Goal: Task Accomplishment & Management: Use online tool/utility

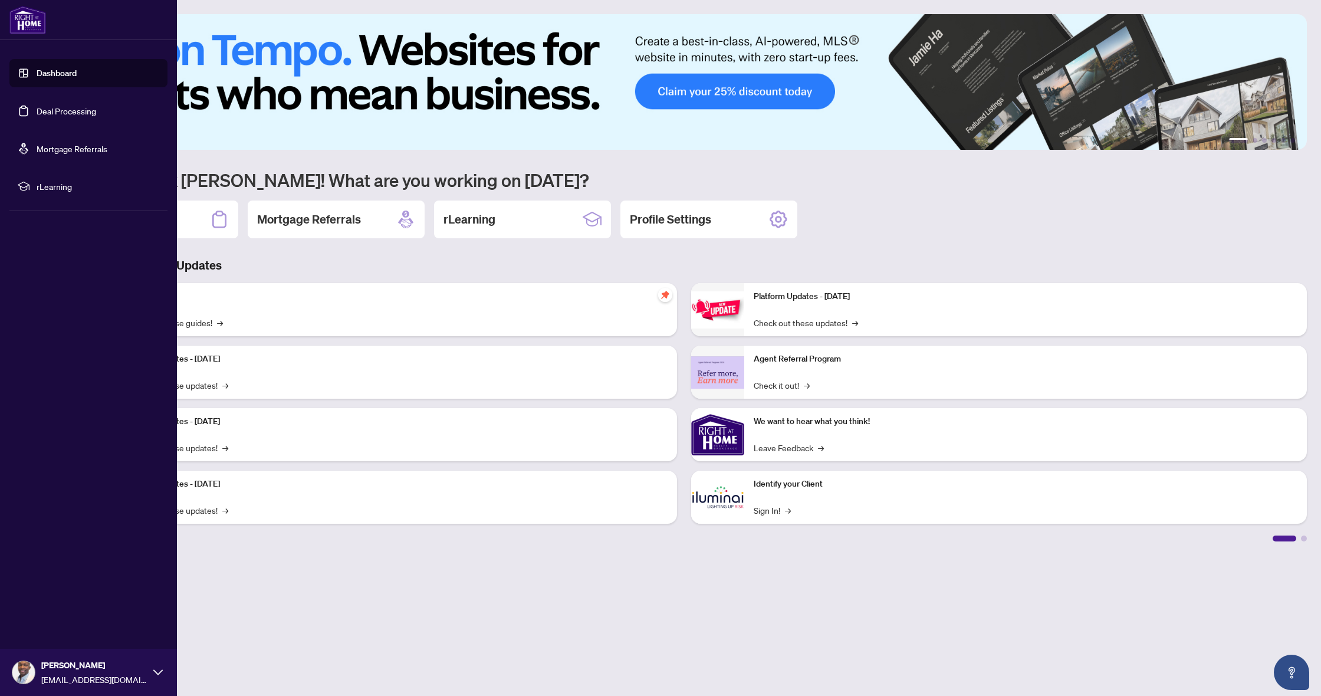
click at [62, 113] on link "Deal Processing" at bounding box center [67, 111] width 60 height 11
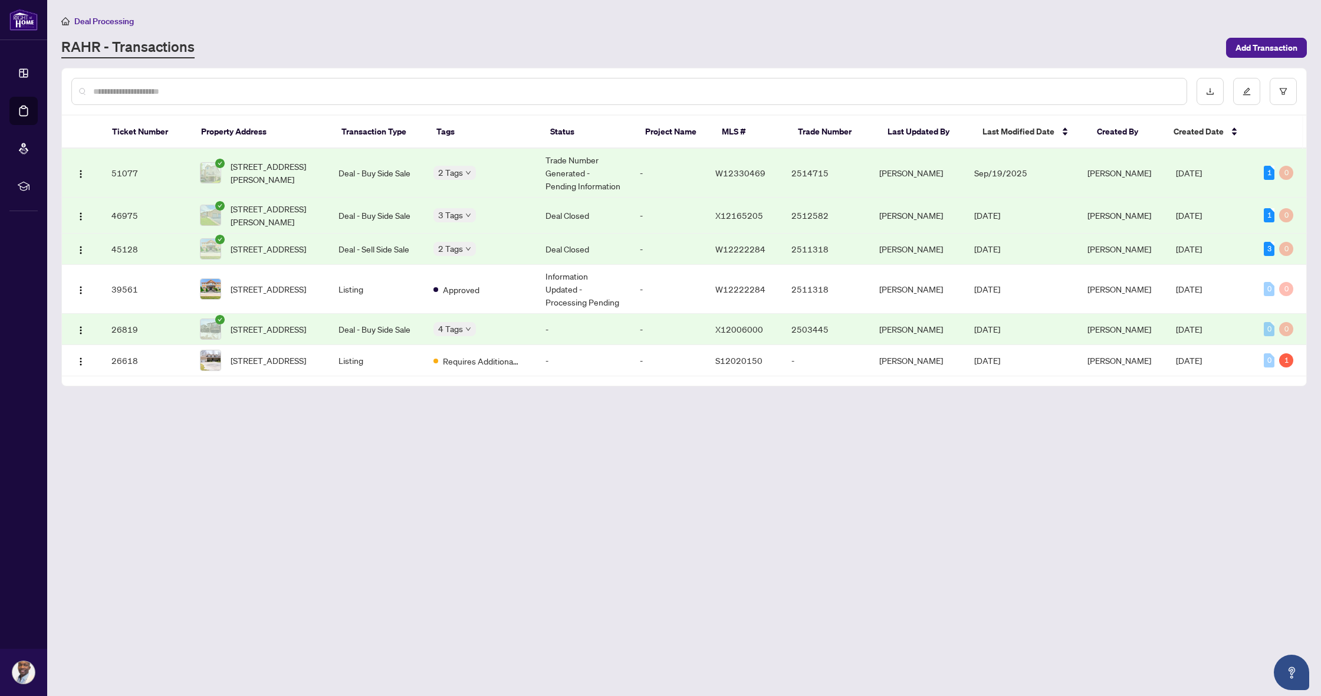
click at [393, 170] on td "Deal - Buy Side Sale" at bounding box center [376, 173] width 94 height 49
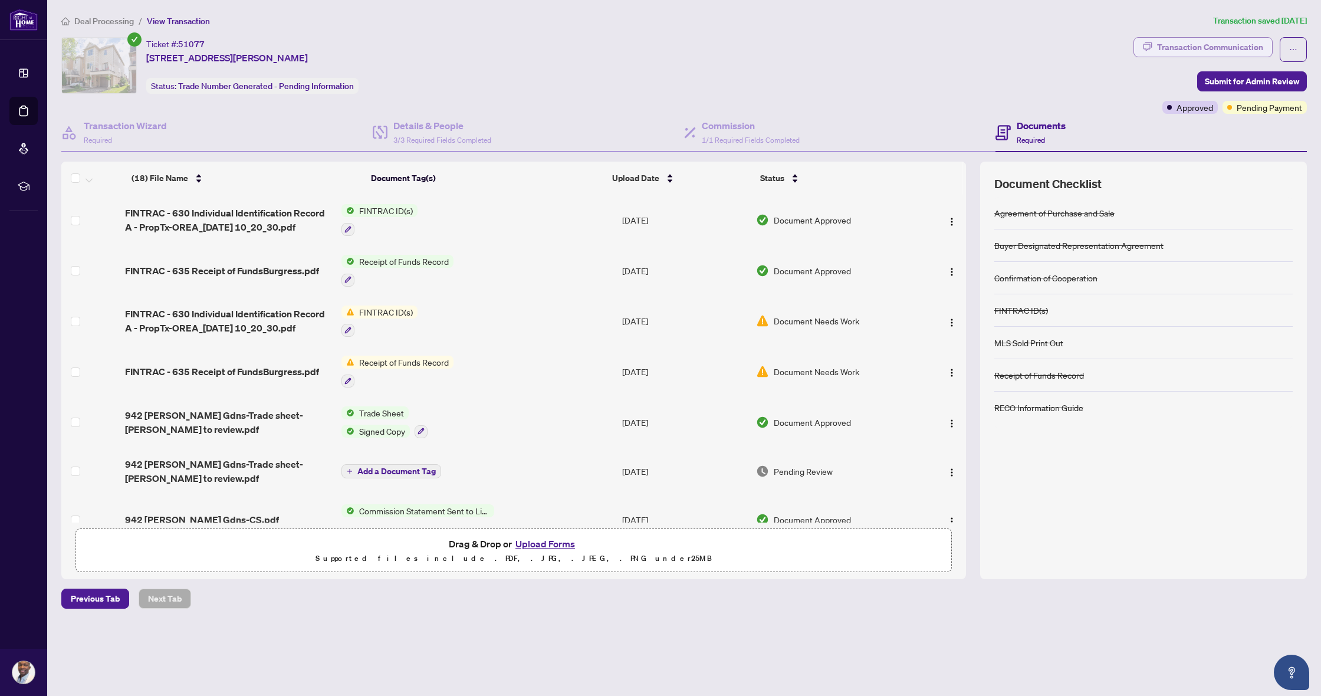
click at [1195, 44] on div "Transaction Communication" at bounding box center [1210, 47] width 106 height 19
